Goal: Task Accomplishment & Management: Use online tool/utility

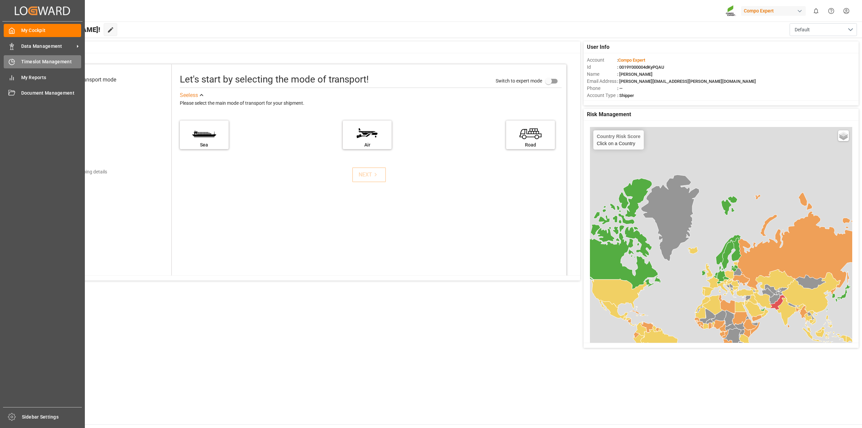
click at [26, 61] on span "Timeslot Management" at bounding box center [51, 61] width 60 height 7
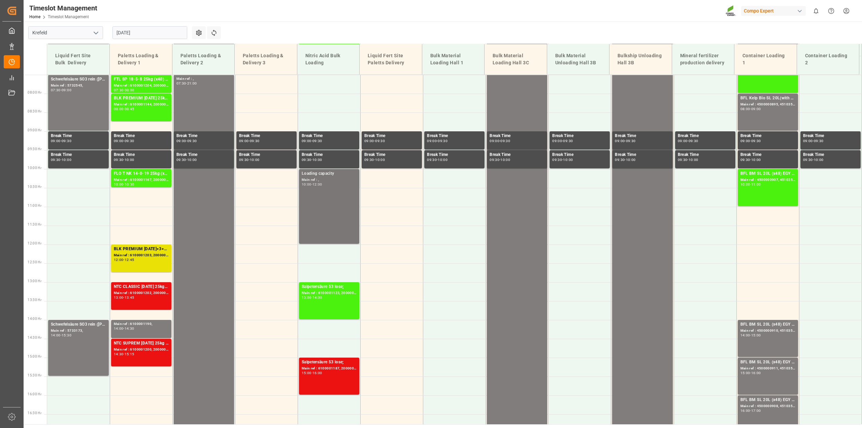
scroll to position [418, 0]
